Goal: Task Accomplishment & Management: Complete application form

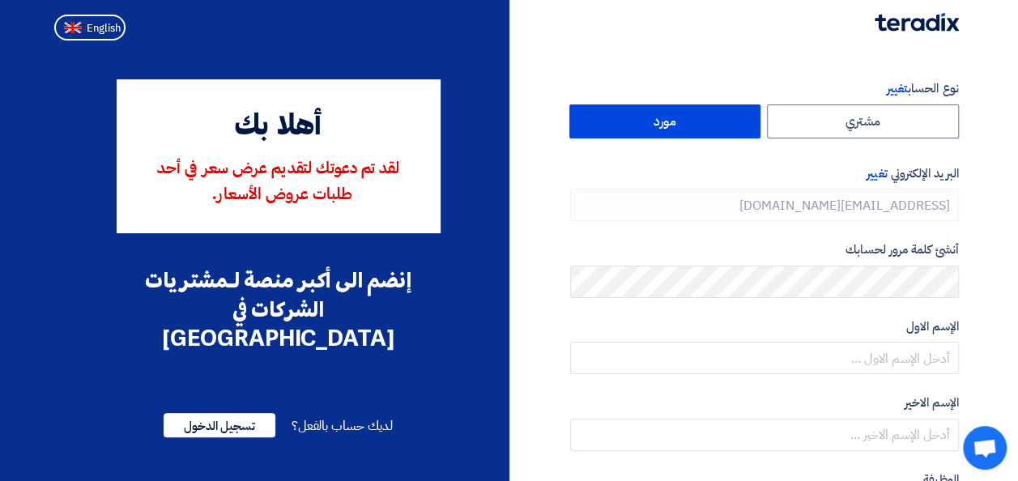
type input "[PHONE_NUMBER]"
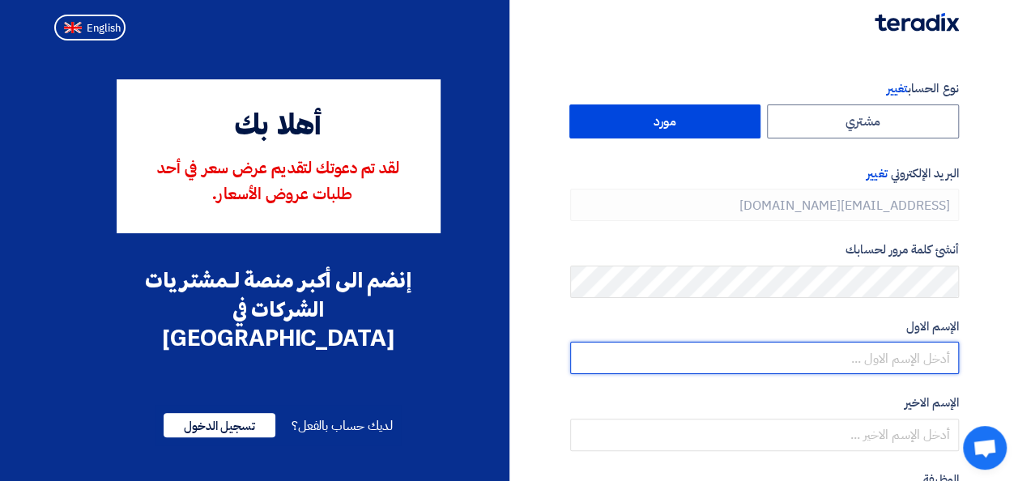
click at [843, 369] on input "text" at bounding box center [764, 358] width 389 height 32
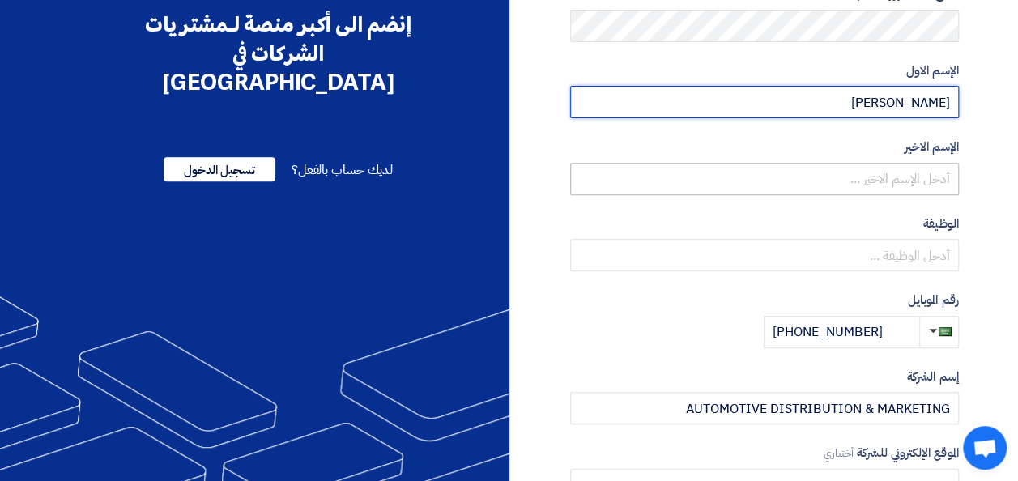
scroll to position [324, 0]
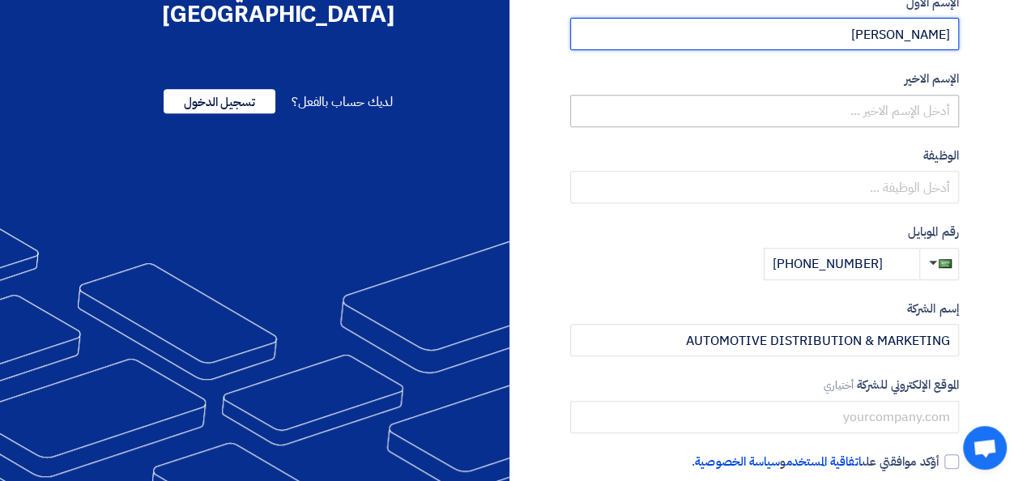
type input "[PERSON_NAME]"
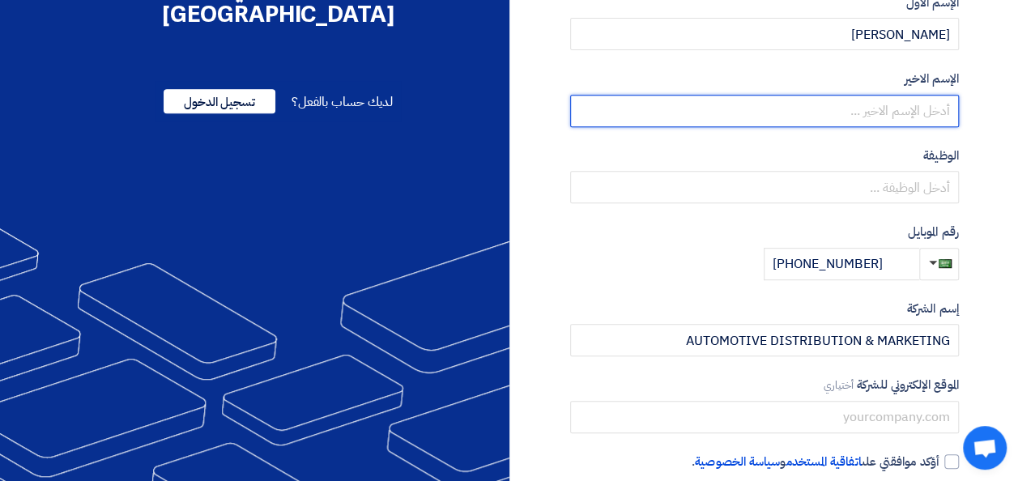
click at [937, 109] on input "text" at bounding box center [764, 111] width 389 height 32
type input "Abougrida"
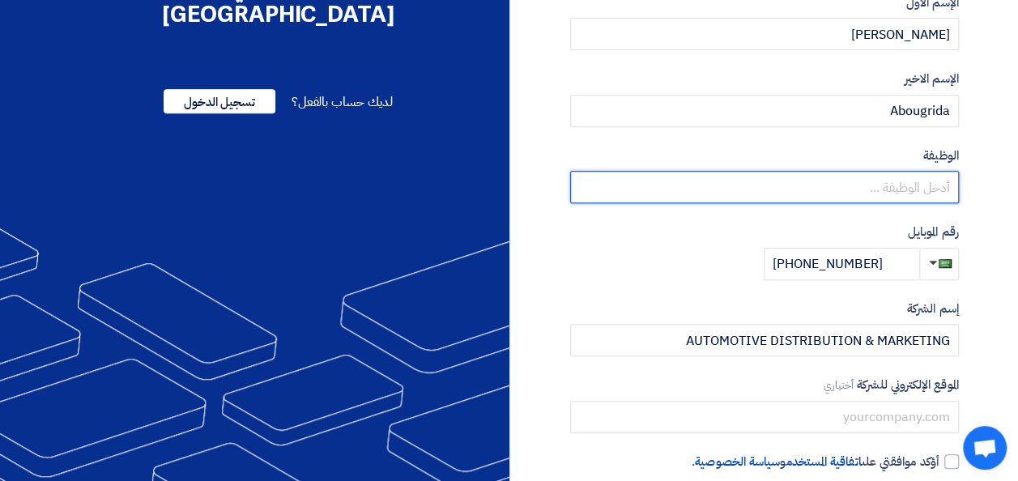
click at [894, 186] on input "text" at bounding box center [764, 187] width 389 height 32
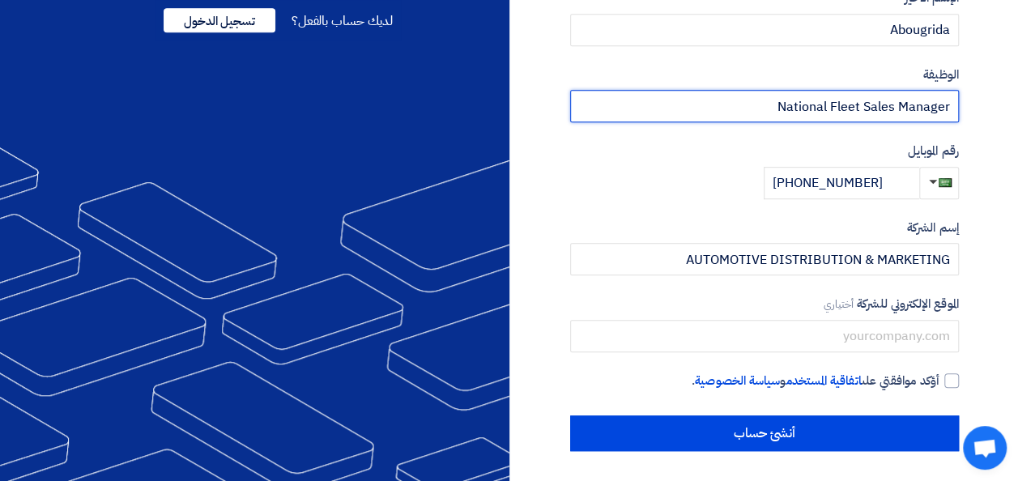
scroll to position [407, 0]
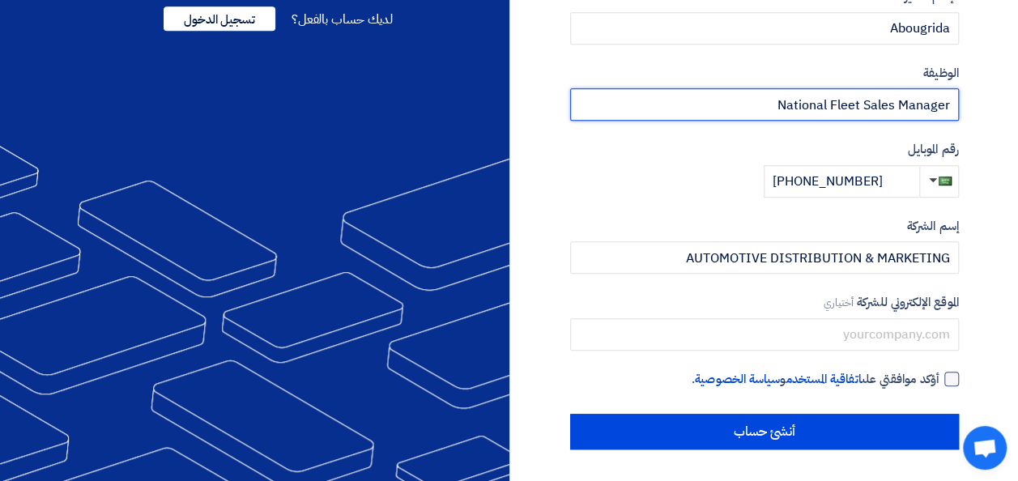
type input "National Fleet Sales Manager"
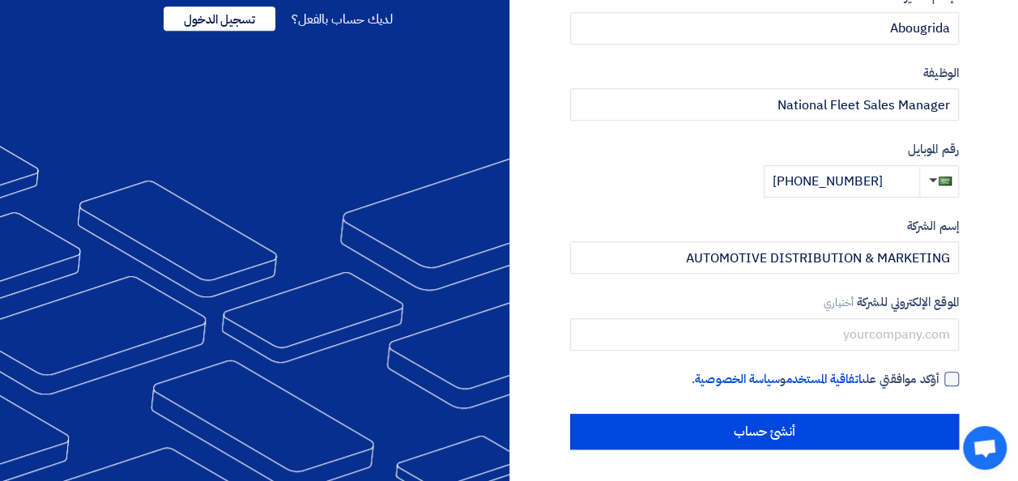
click at [953, 373] on div at bounding box center [952, 379] width 15 height 15
click at [940, 373] on input "أؤكد موافقتي على اتفاقية المستخدم و سياسة الخصوصية ." at bounding box center [745, 386] width 389 height 32
checkbox input "true"
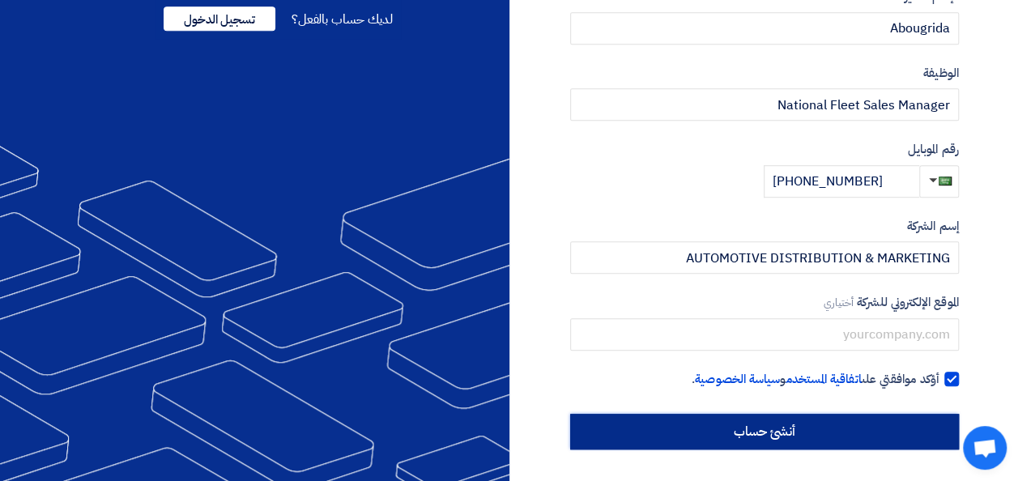
click at [792, 428] on input "أنشئ حساب" at bounding box center [764, 432] width 389 height 36
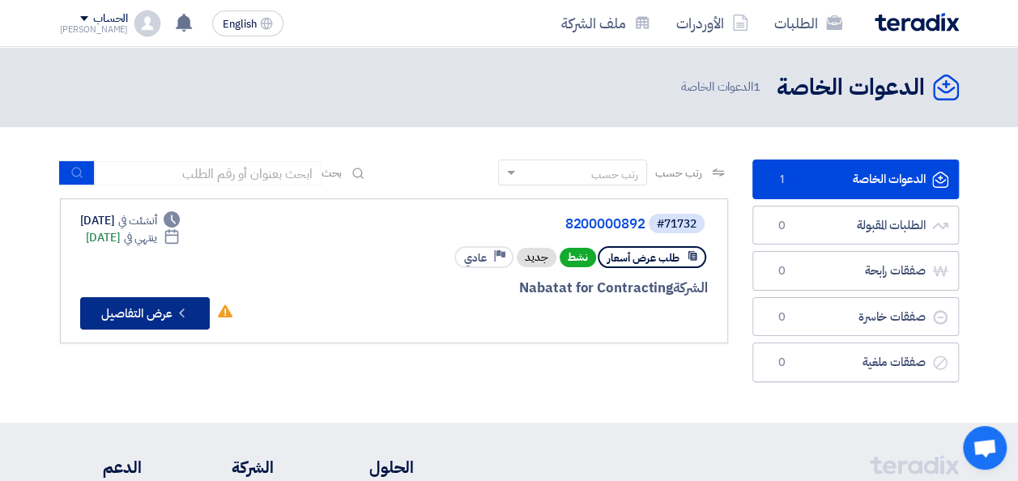
click at [139, 313] on button "Check details عرض التفاصيل" at bounding box center [145, 313] width 130 height 32
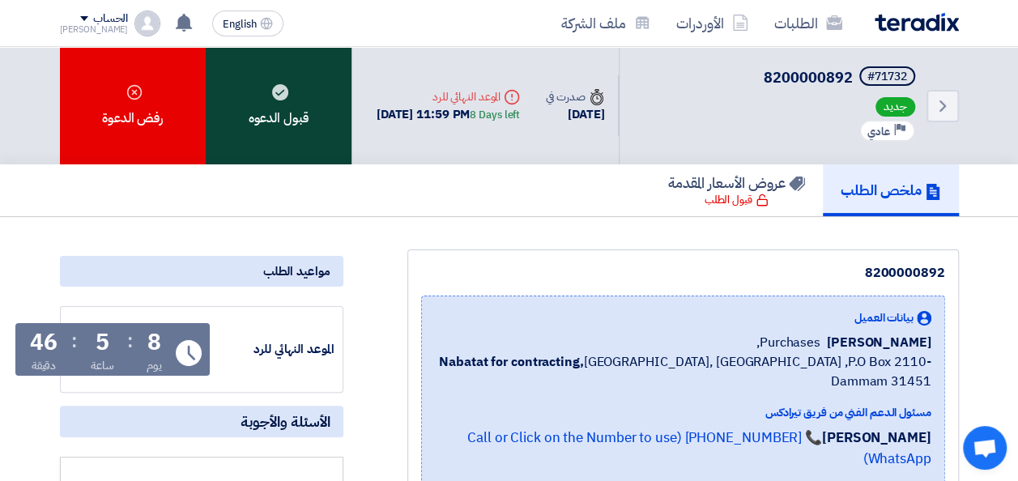
click at [294, 126] on div "قبول الدعوه" at bounding box center [279, 105] width 146 height 117
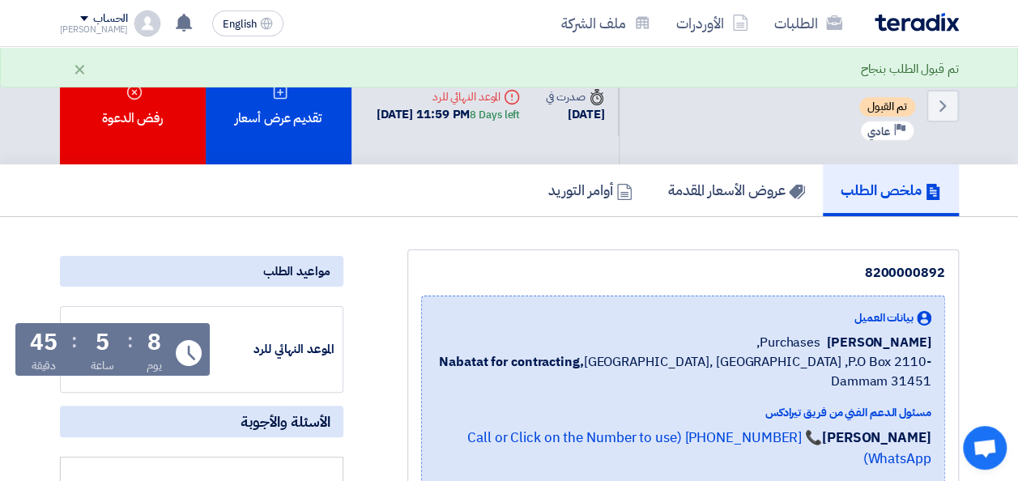
click at [411, 204] on div "ملخص الطلب عروض الأسعار المقدمة أوامر التوريد" at bounding box center [509, 190] width 899 height 52
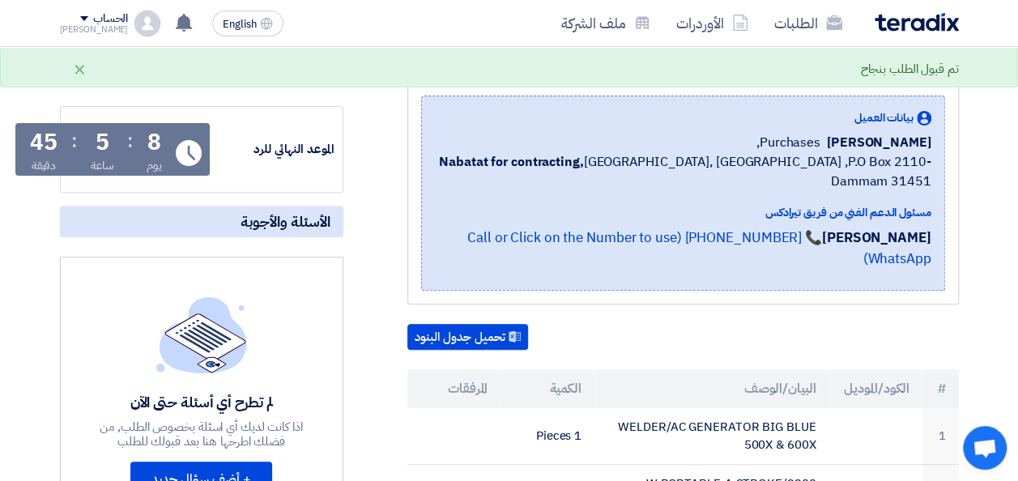
scroll to position [162, 0]
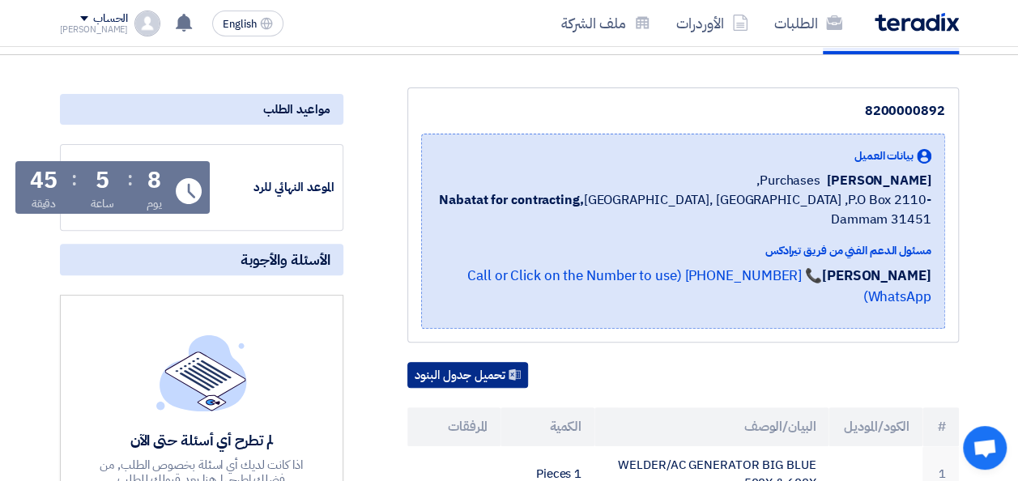
click at [450, 362] on button "تحميل جدول البنود" at bounding box center [468, 375] width 121 height 26
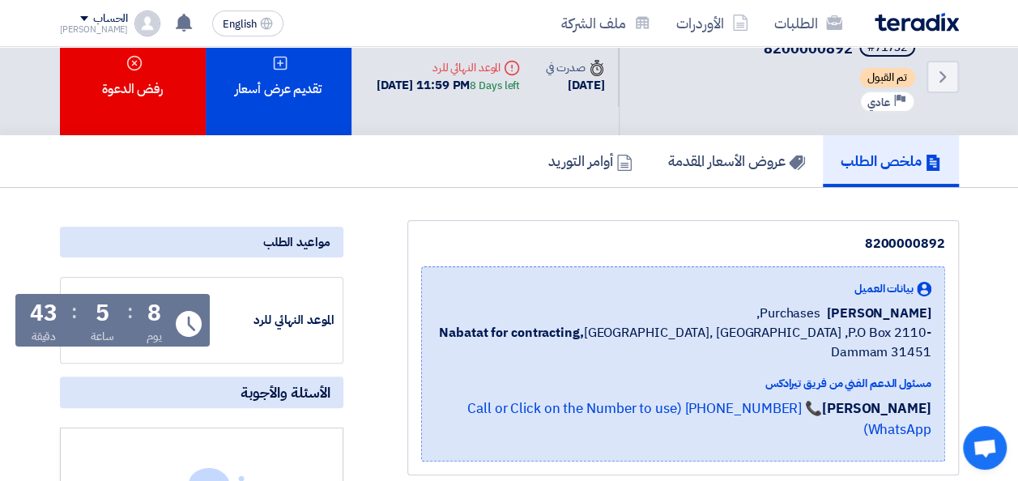
scroll to position [0, 0]
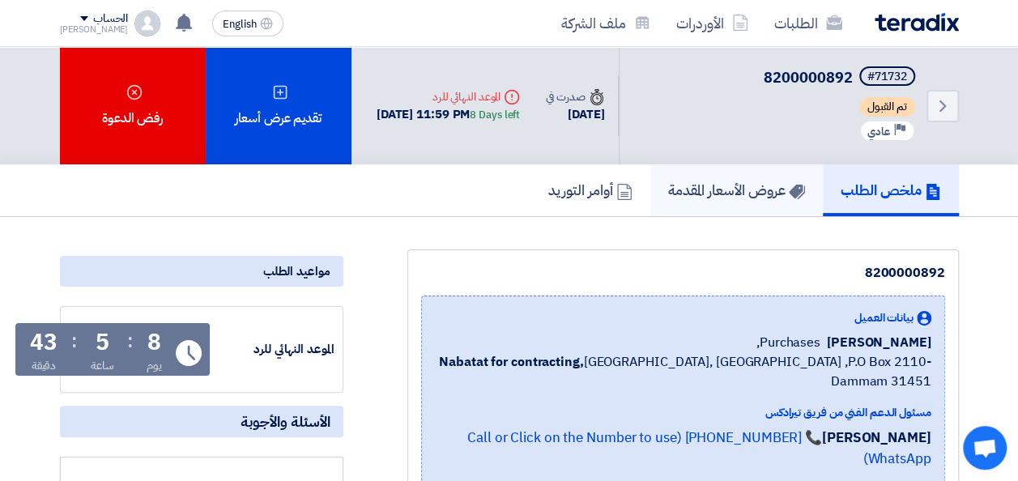
click at [702, 192] on h5 "عروض الأسعار المقدمة" at bounding box center [736, 190] width 137 height 19
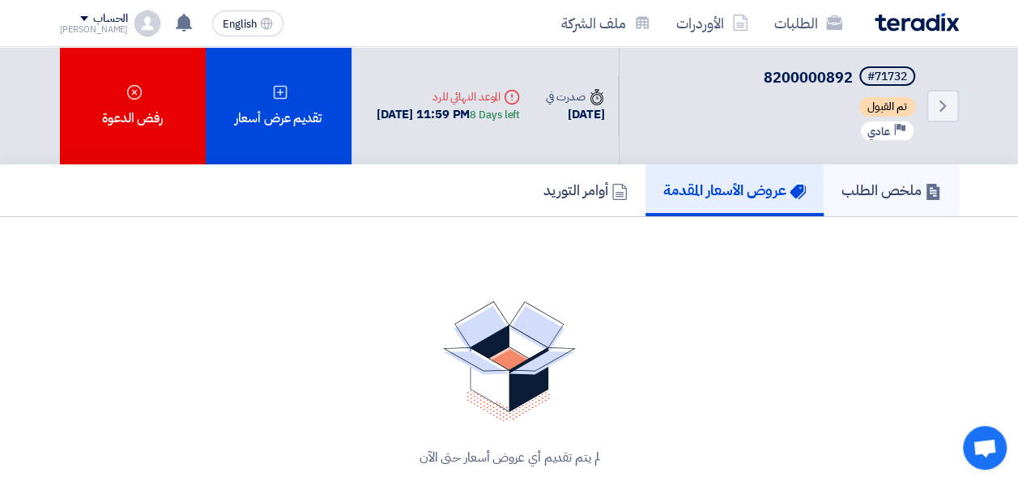
click at [833, 194] on link "ملخص الطلب" at bounding box center [891, 190] width 135 height 52
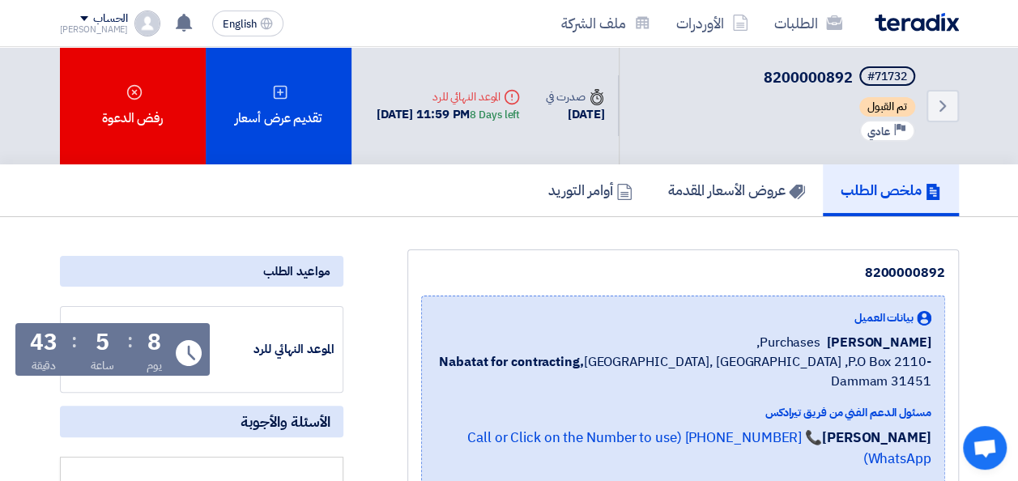
click at [695, 255] on div "8200000892 بيانات العميل [PERSON_NAME] Purchases, Nabatat for contracting, [GEO…" at bounding box center [684, 377] width 552 height 255
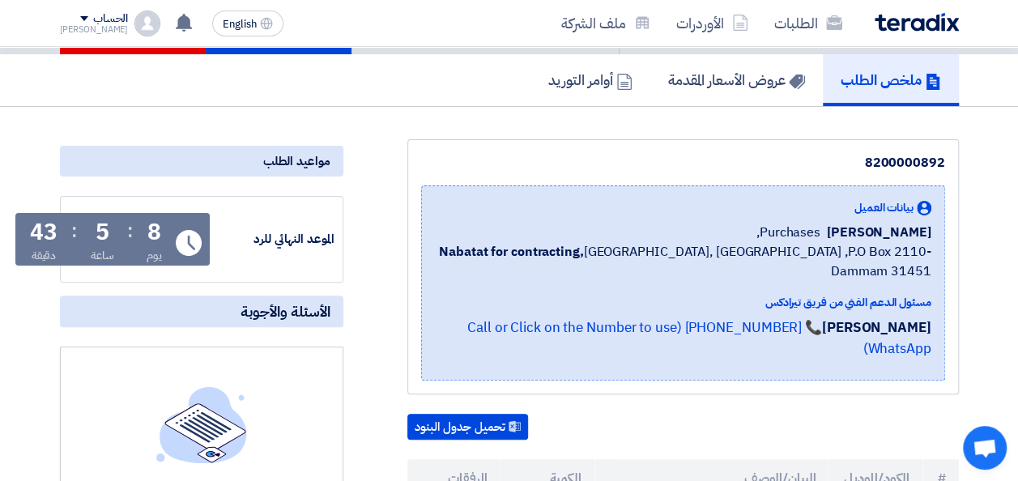
scroll to position [243, 0]
